Goal: Check status: Check status

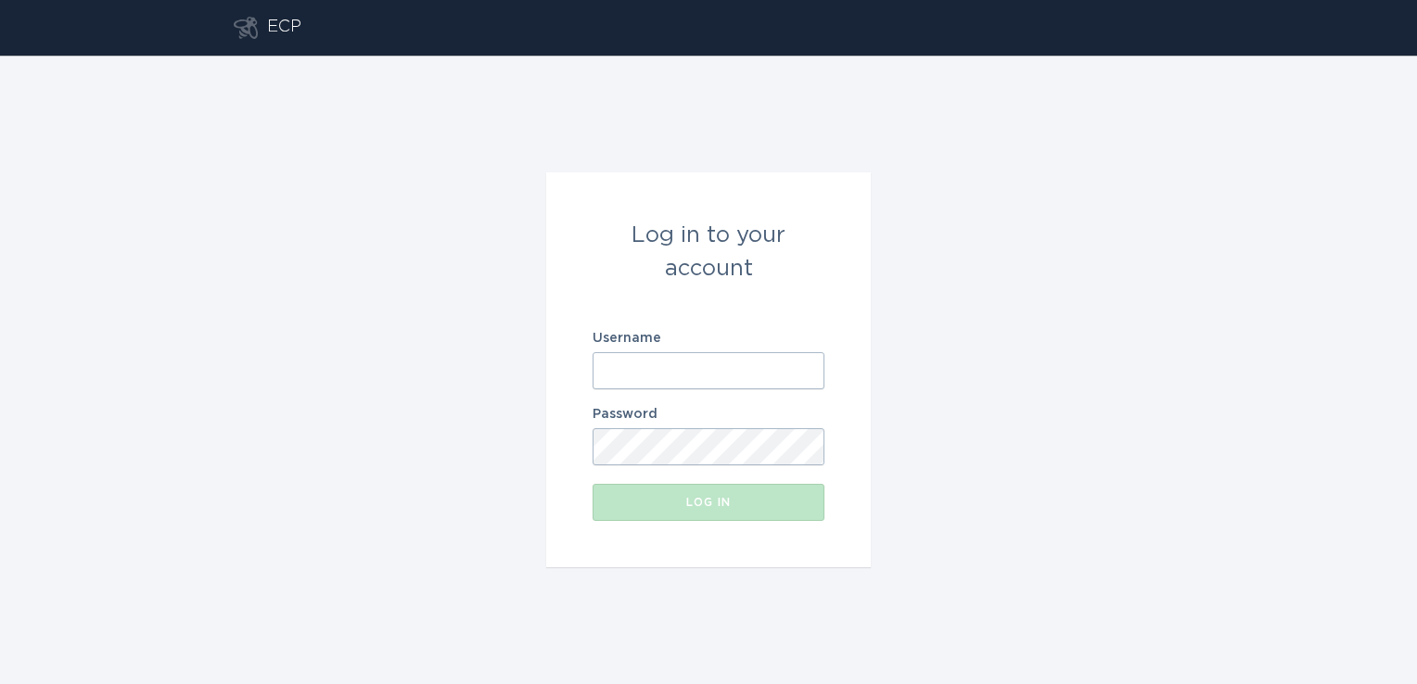
click at [693, 375] on input "Username" at bounding box center [708, 370] width 232 height 37
type input "[PERSON_NAME][EMAIL_ADDRESS][PERSON_NAME][DOMAIN_NAME]"
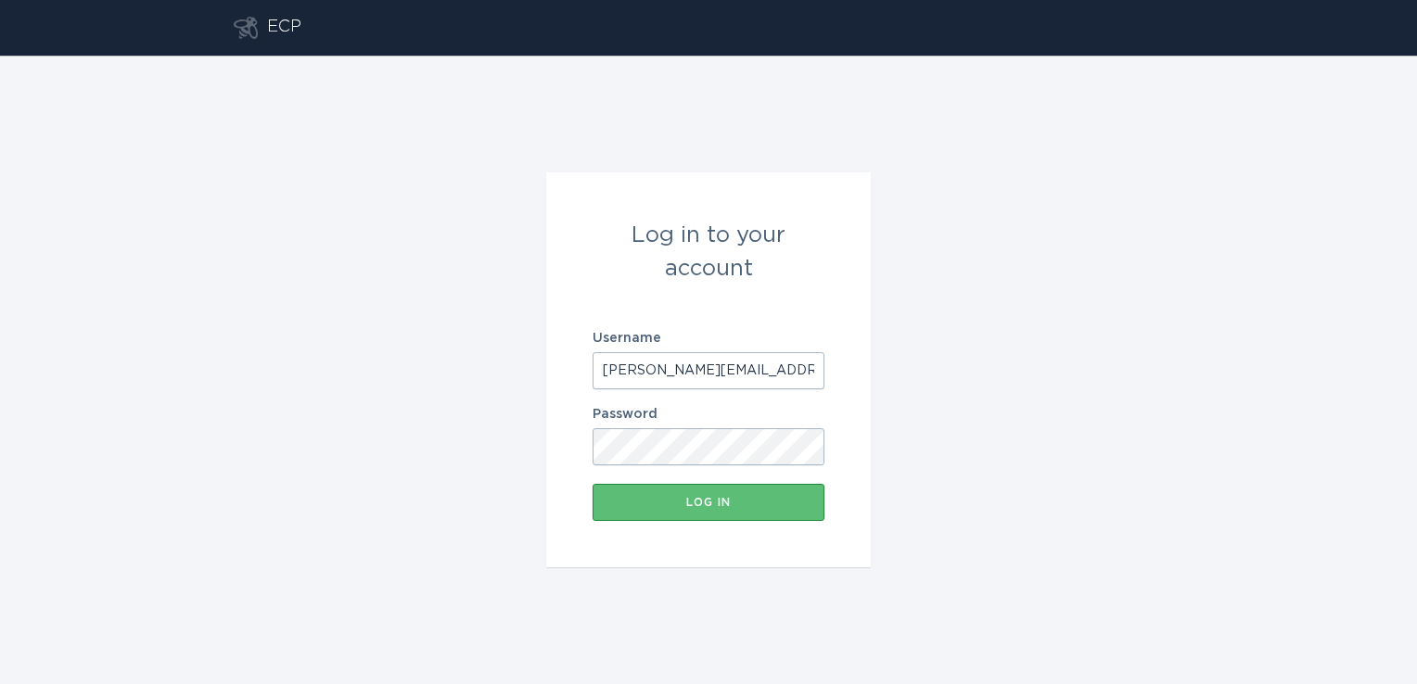
click at [592, 484] on button "Log in" at bounding box center [708, 502] width 232 height 37
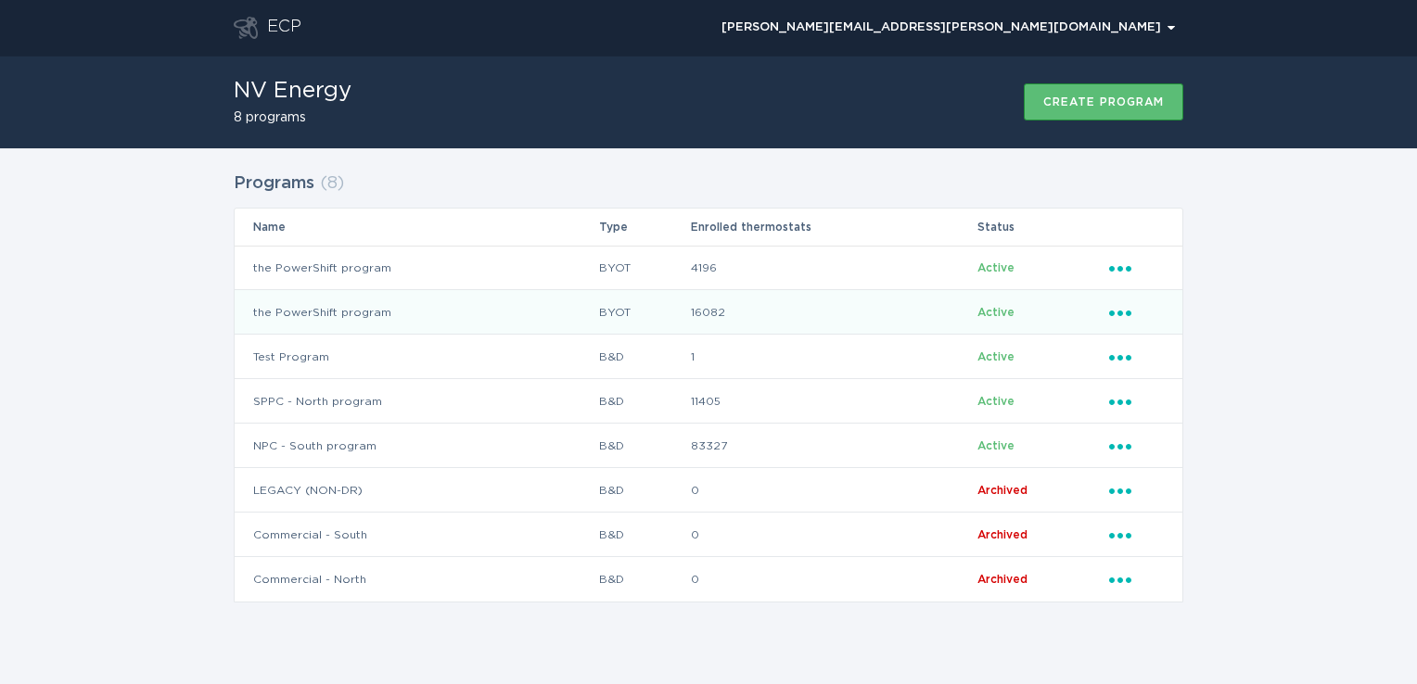
click at [475, 315] on td "the PowerShift program" at bounding box center [416, 312] width 363 height 45
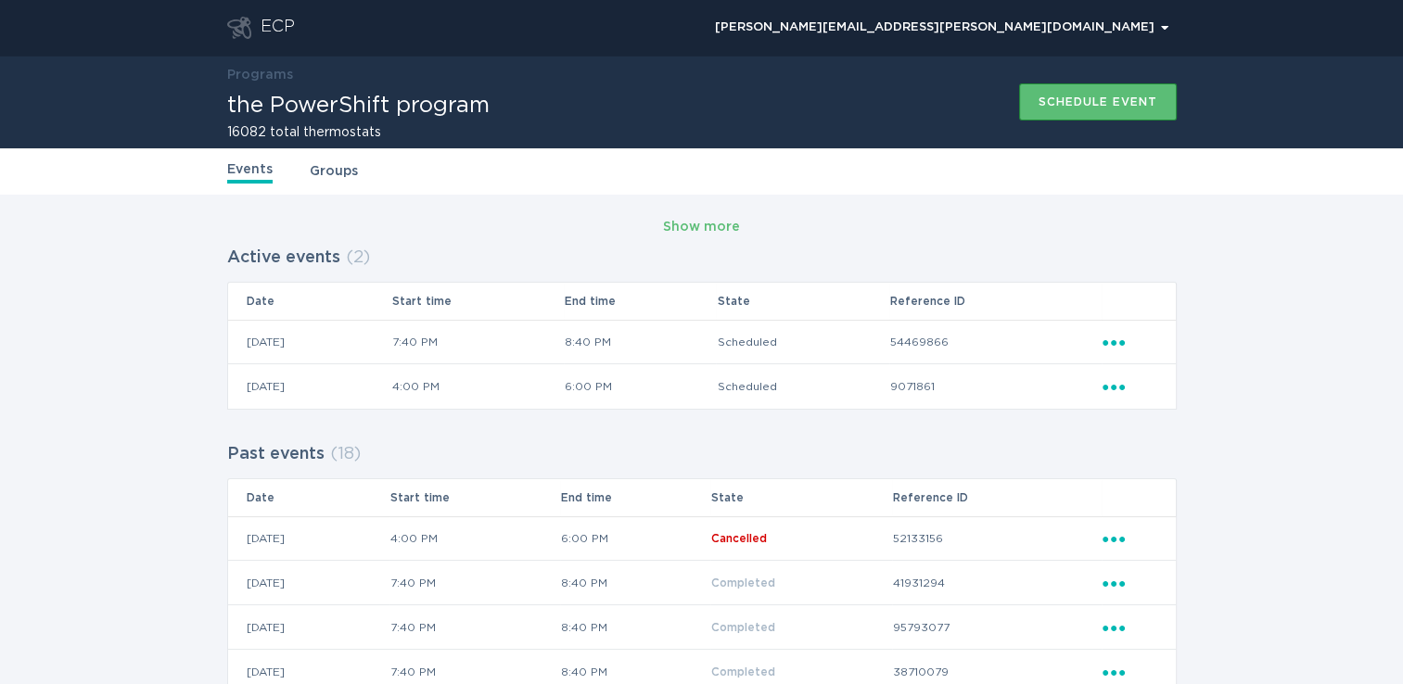
click at [1119, 384] on icon "Ellipsis" at bounding box center [1115, 384] width 26 height 16
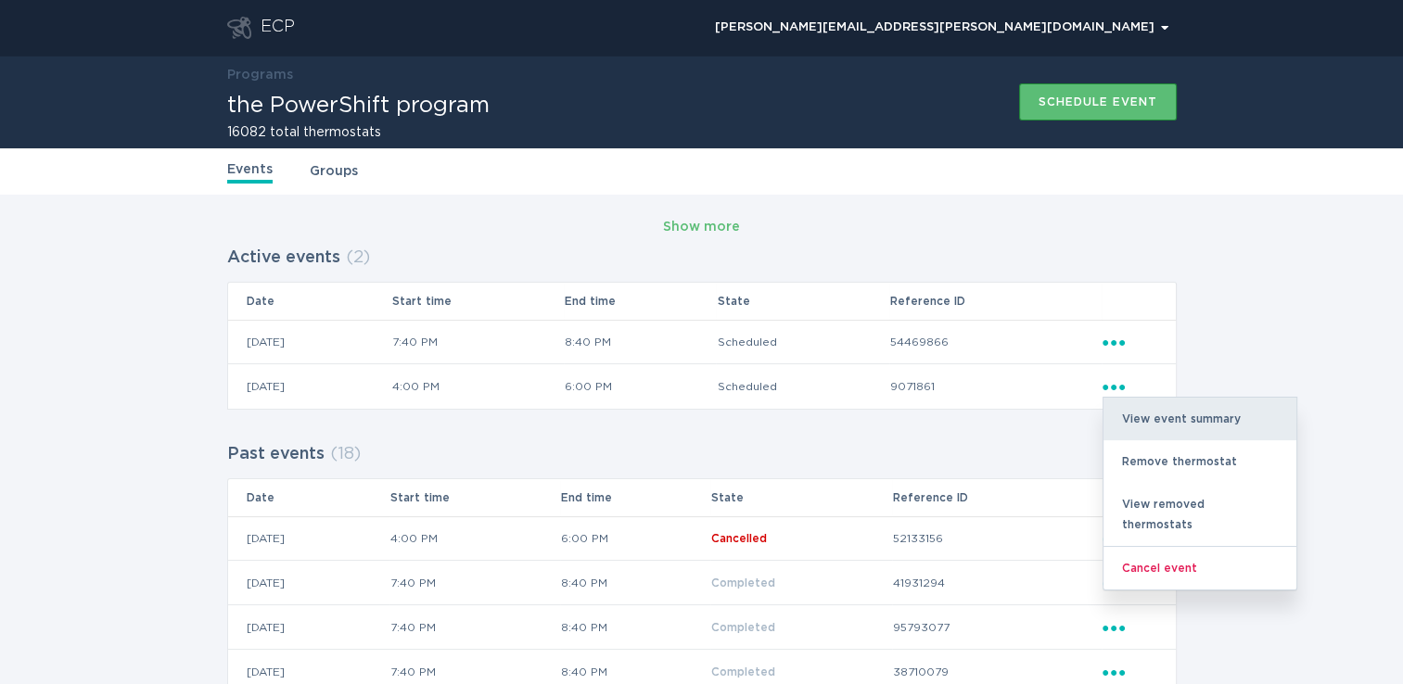
click at [1135, 411] on div "View event summary" at bounding box center [1199, 419] width 193 height 43
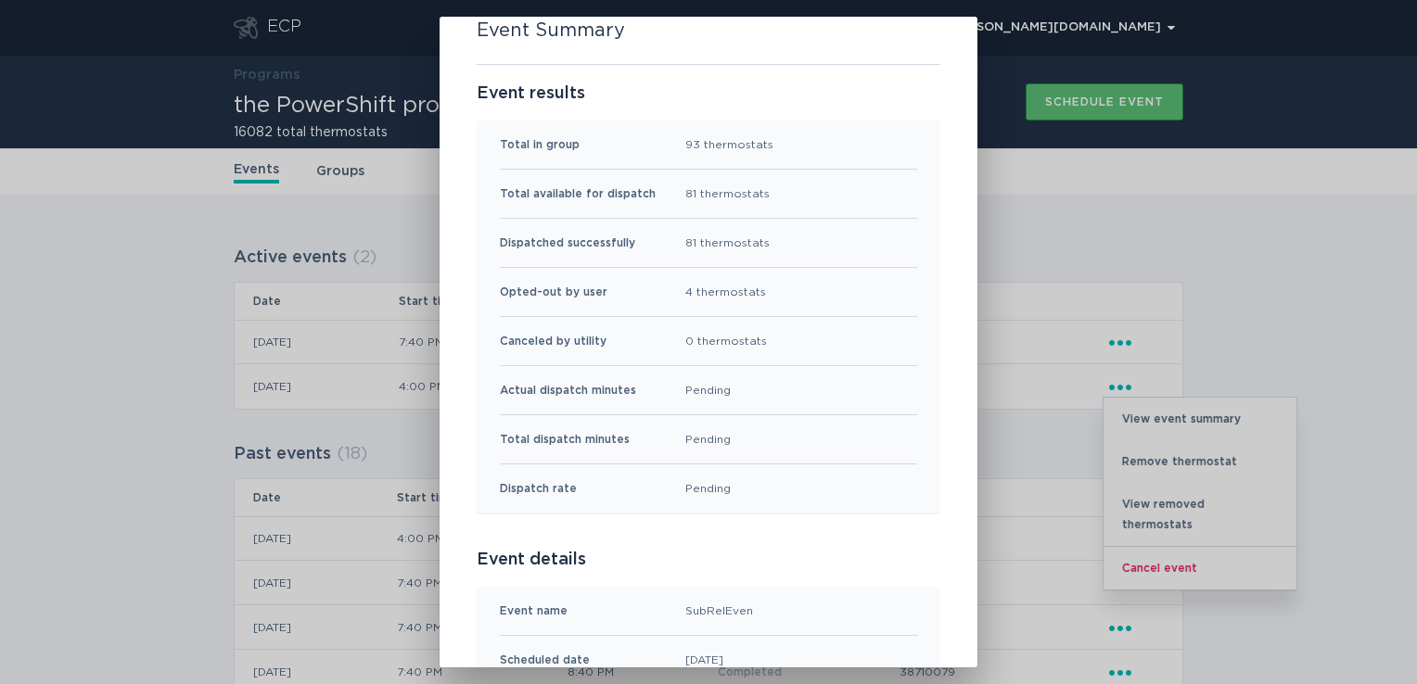
scroll to position [478, 0]
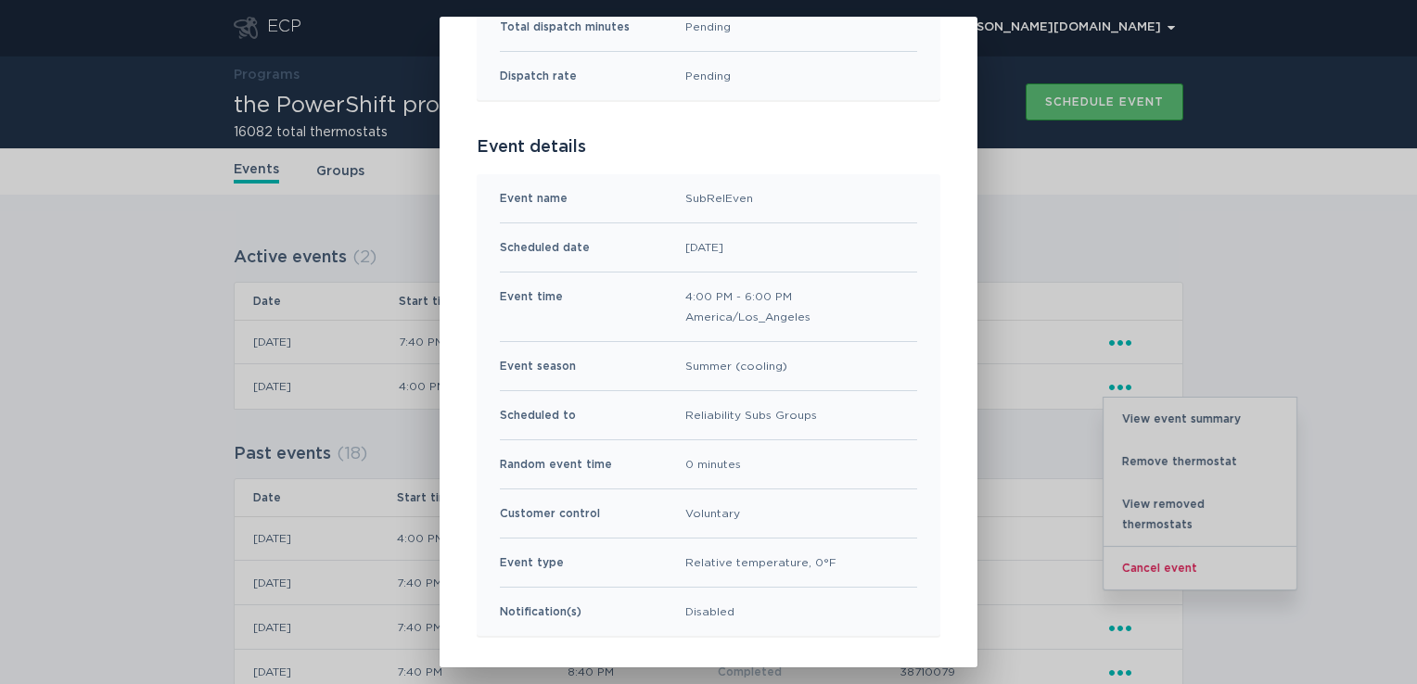
click at [846, 364] on div "Event season Summer (cooling)" at bounding box center [708, 366] width 417 height 49
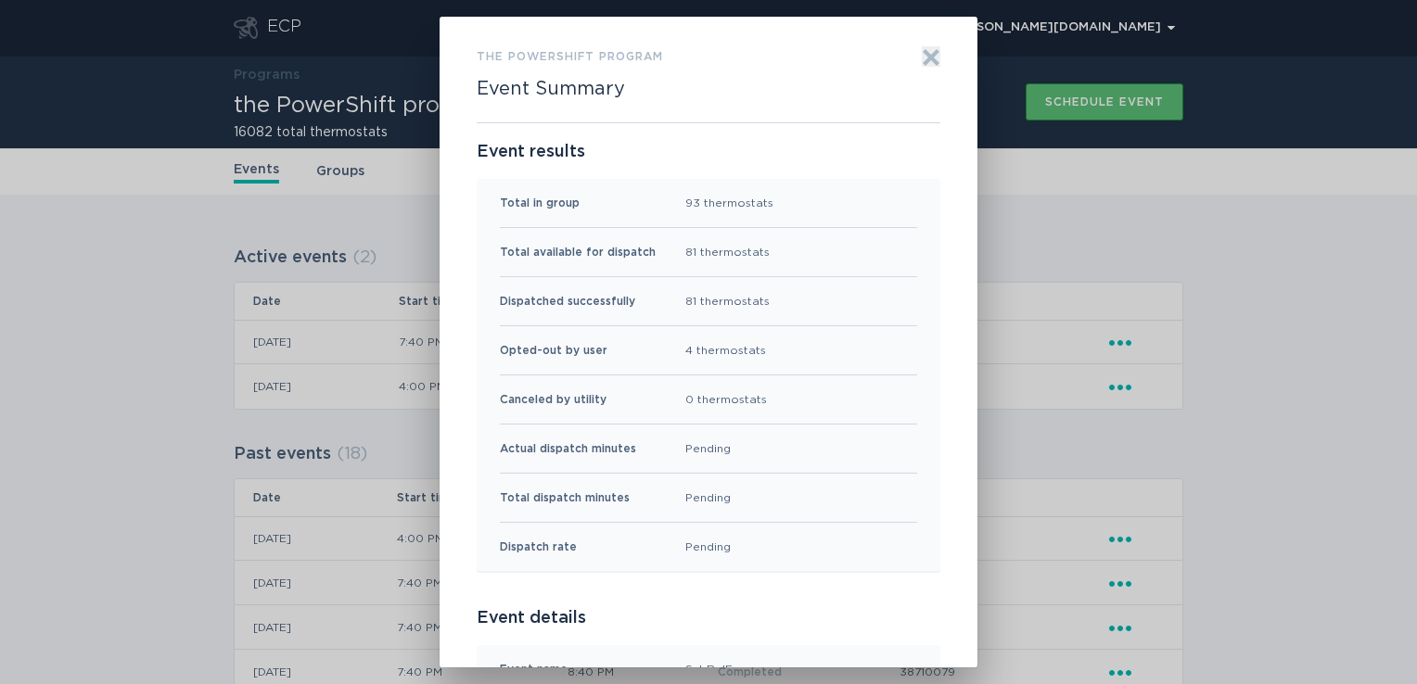
scroll to position [0, 0]
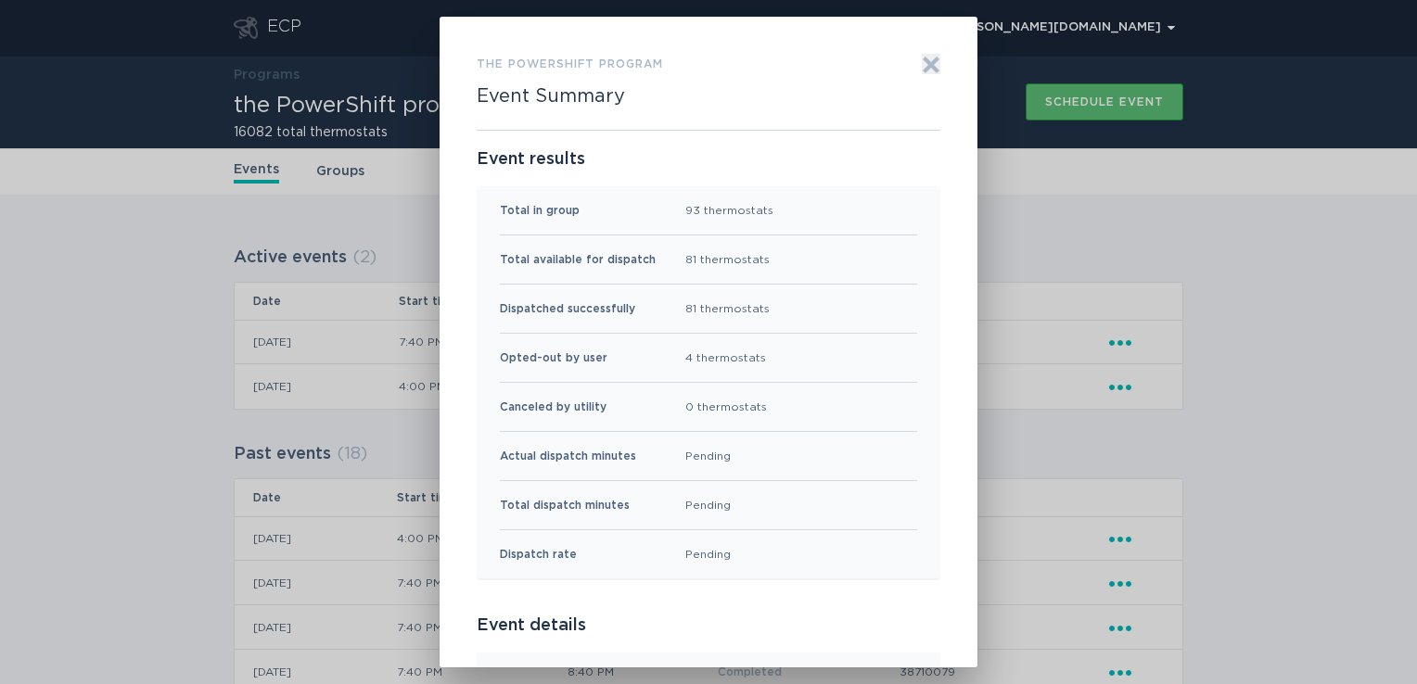
click at [1036, 243] on div "the PowerShift program Event Summary Exit Event results Total in group 93 therm…" at bounding box center [708, 342] width 1417 height 684
click at [924, 69] on icon "Exit" at bounding box center [931, 65] width 19 height 19
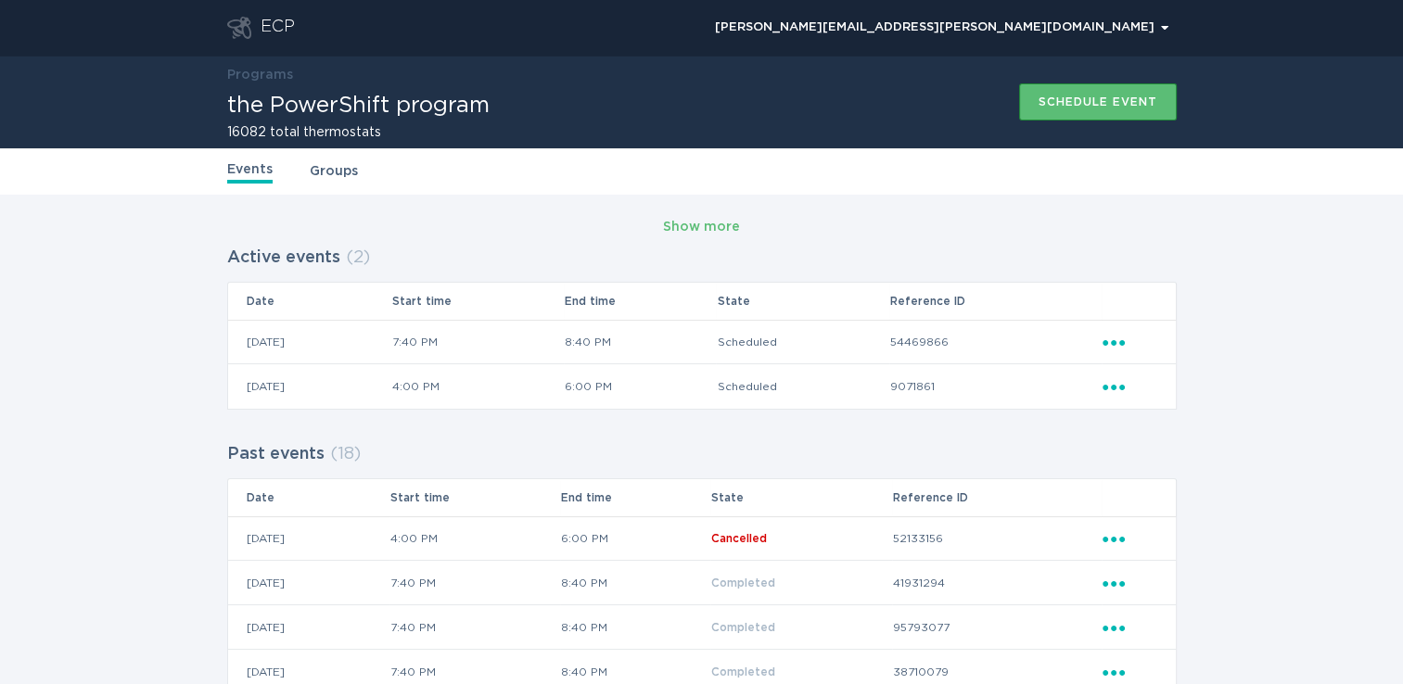
click at [1117, 336] on icon "Ellipsis" at bounding box center [1115, 340] width 26 height 16
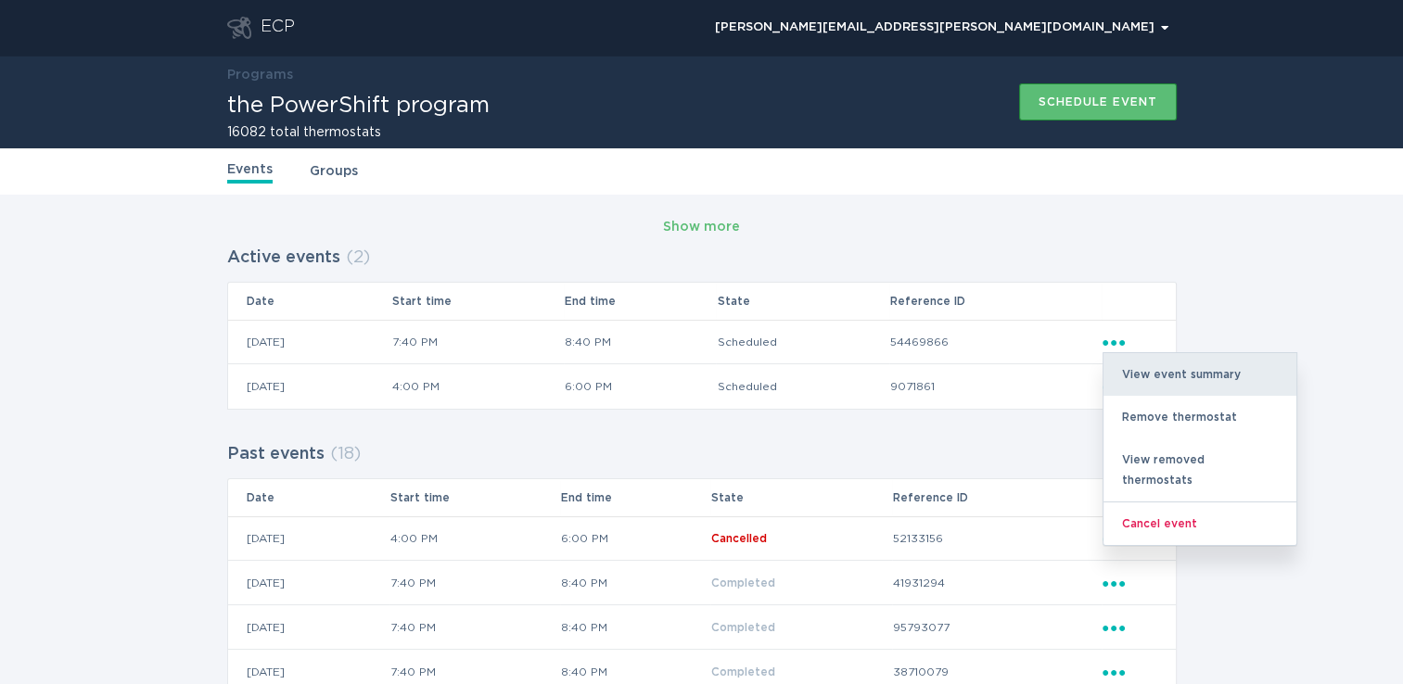
click at [1148, 368] on div "View event summary" at bounding box center [1199, 374] width 193 height 43
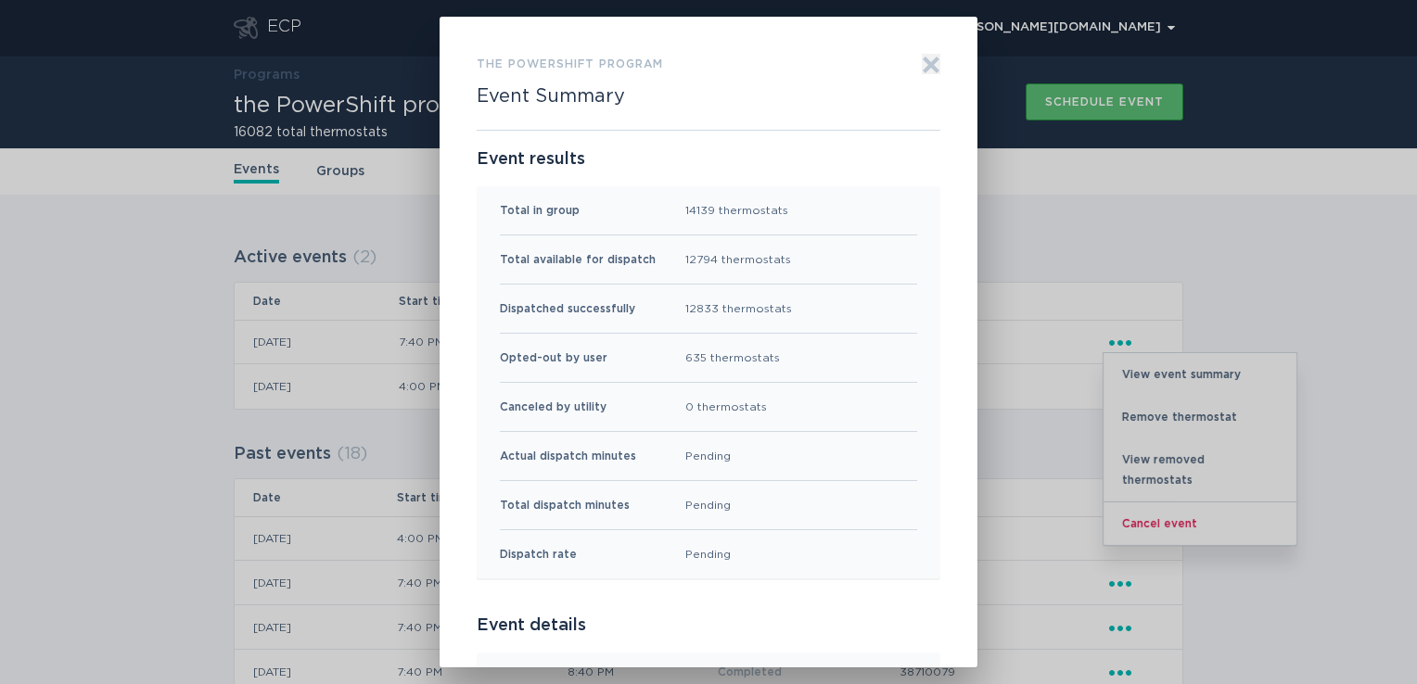
click at [926, 57] on icon "Exit" at bounding box center [931, 65] width 19 height 19
